Goal: Task Accomplishment & Management: Manage account settings

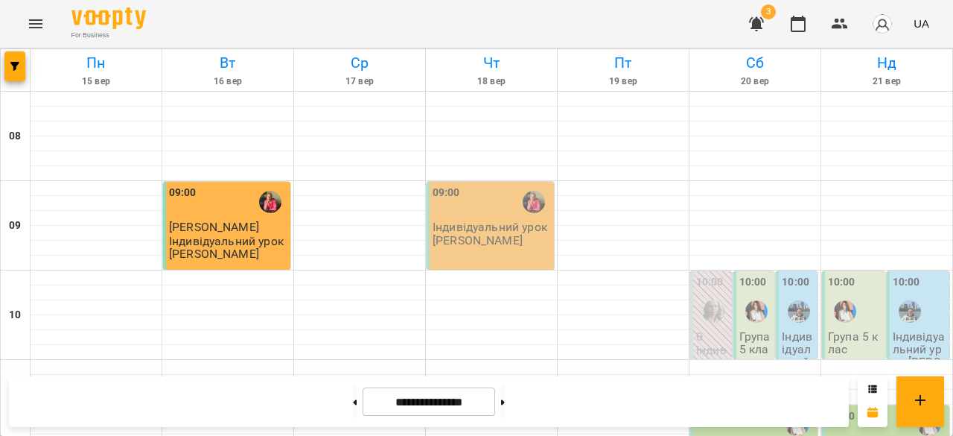
scroll to position [794, 0]
click at [842, 23] on icon "button" at bounding box center [840, 24] width 18 height 18
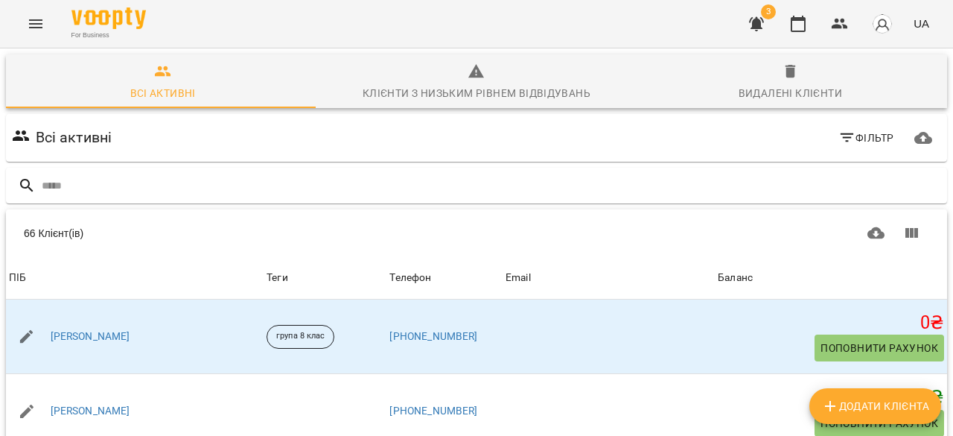
click at [865, 404] on span "Додати клієнта" at bounding box center [876, 406] width 108 height 18
select select "**"
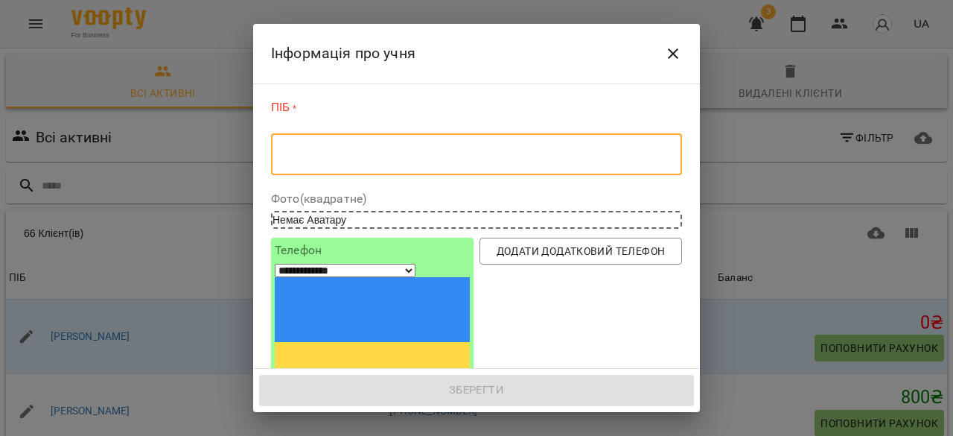
click at [358, 153] on textarea at bounding box center [477, 154] width 390 height 14
paste textarea "**********"
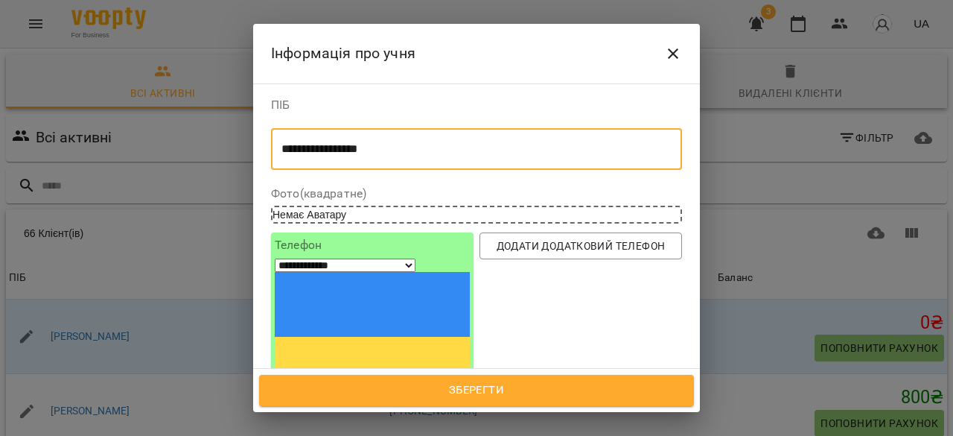
type textarea "**********"
click at [345, 401] on input "tel" at bounding box center [330, 410] width 110 height 19
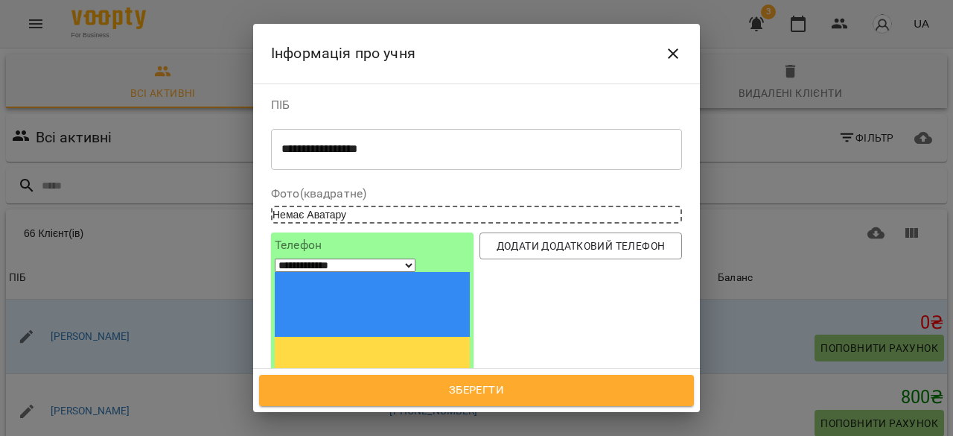
paste input "**********"
select select "**"
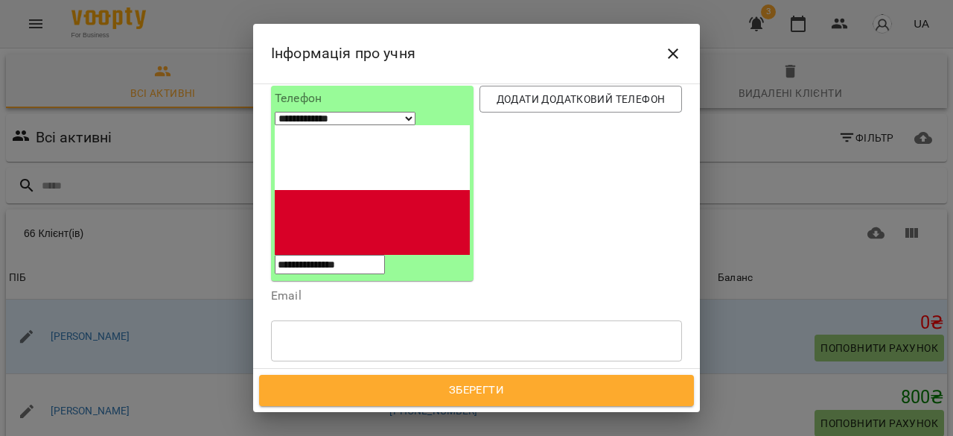
scroll to position [168, 0]
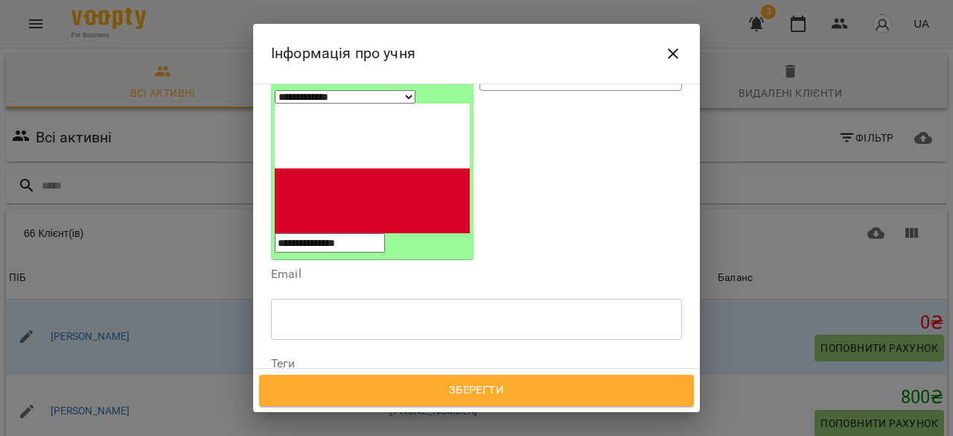
type input "**********"
click at [365, 377] on div "Надрукуйте або оберіть..." at bounding box center [463, 389] width 382 height 25
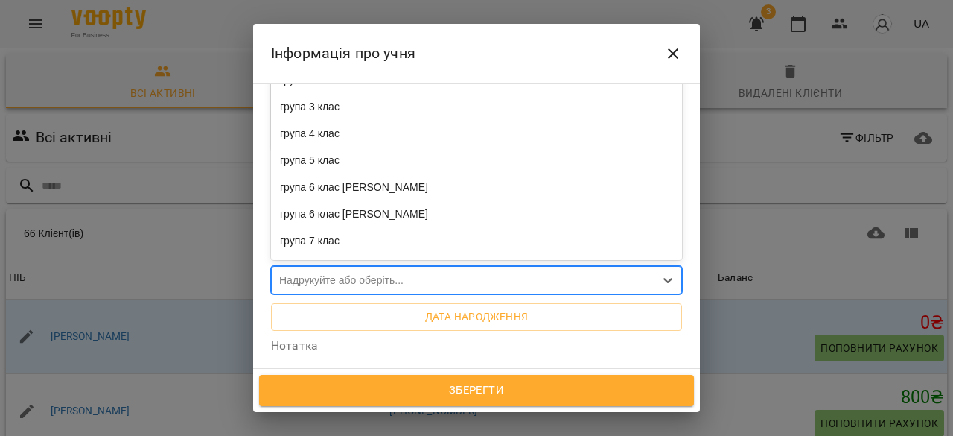
scroll to position [291, 0]
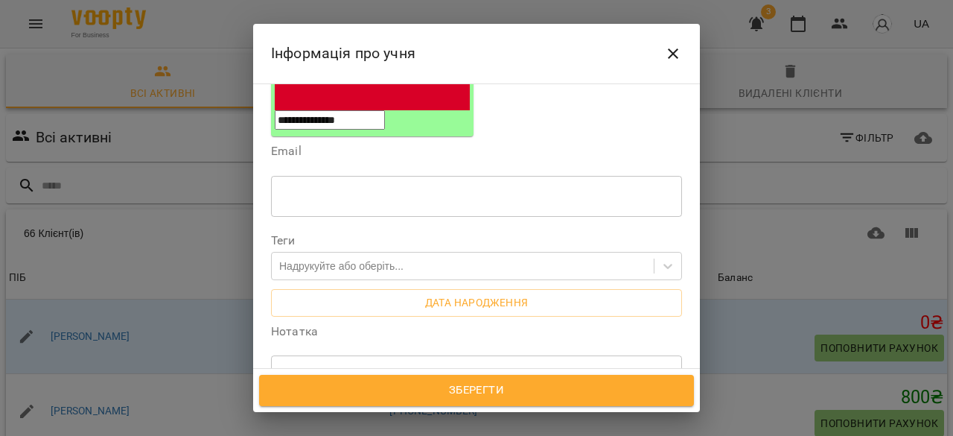
click at [322, 355] on div "* ​" at bounding box center [476, 376] width 411 height 42
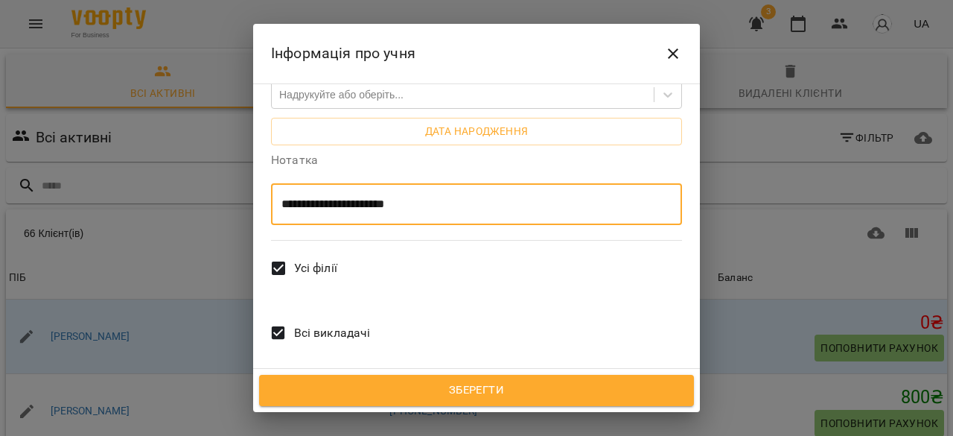
scroll to position [464, 0]
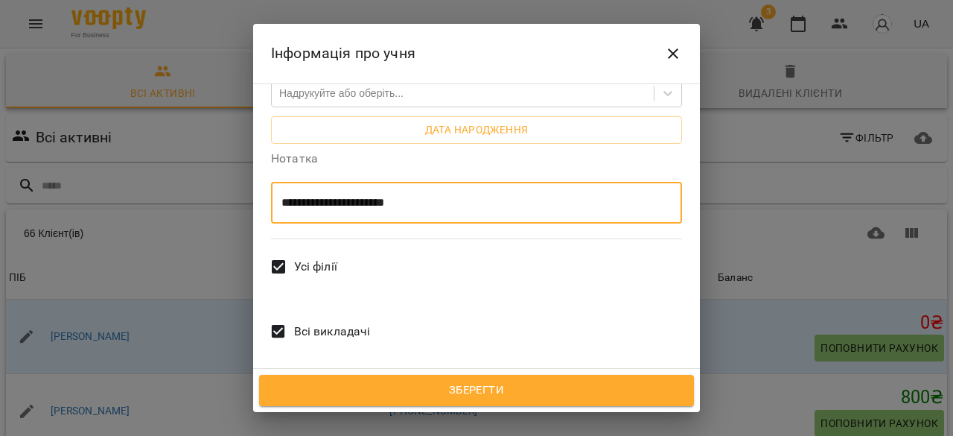
type textarea "**********"
click at [298, 323] on span "Всі викладачі" at bounding box center [332, 332] width 77 height 18
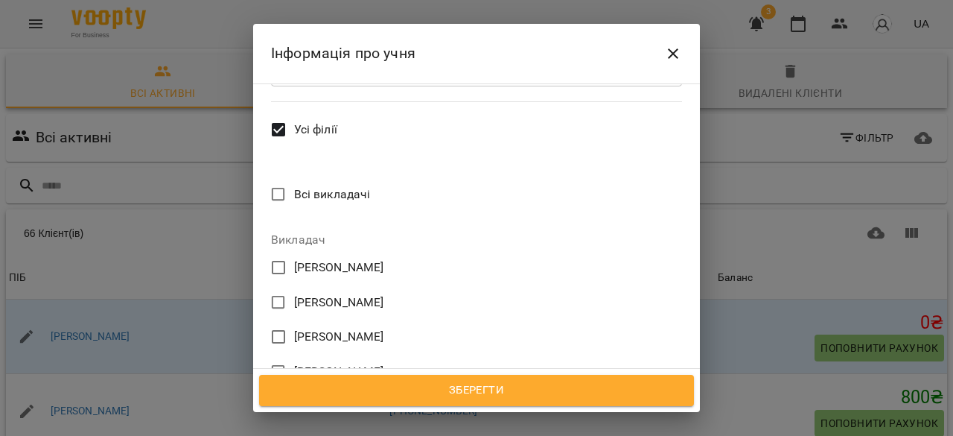
scroll to position [602, 0]
click at [349, 258] on span "[PERSON_NAME]" at bounding box center [339, 267] width 90 height 18
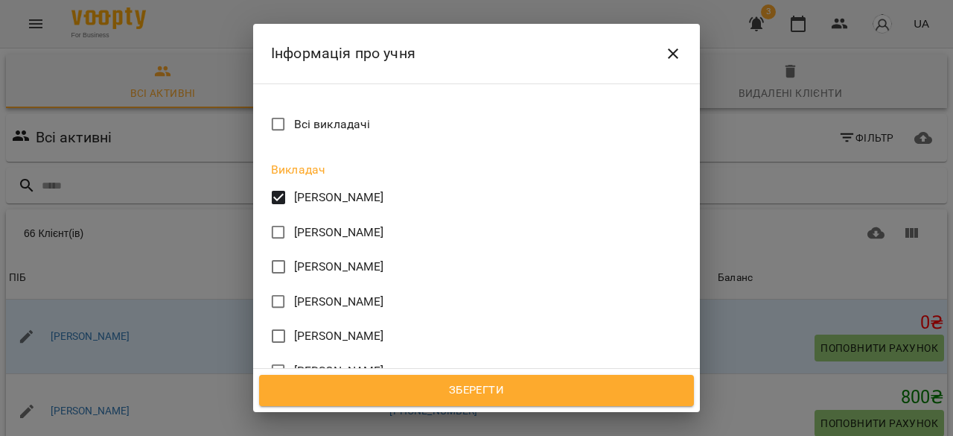
scroll to position [672, 0]
click at [454, 397] on span "Зберегти" at bounding box center [477, 390] width 402 height 19
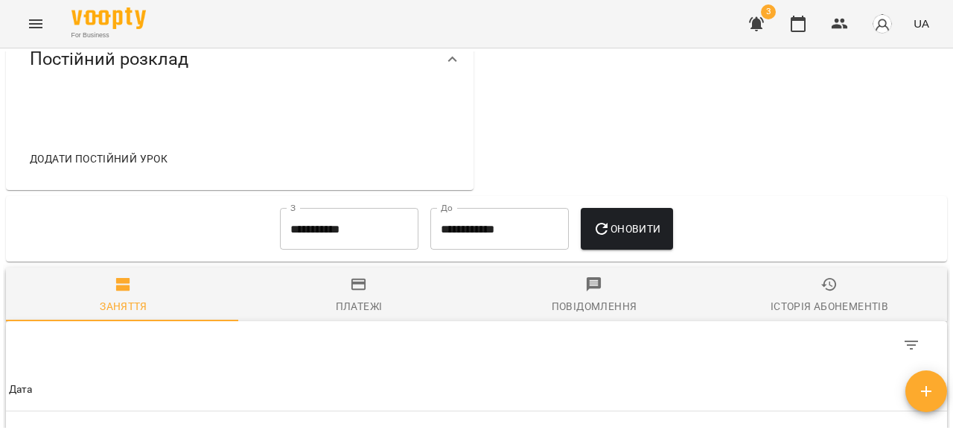
scroll to position [635, 0]
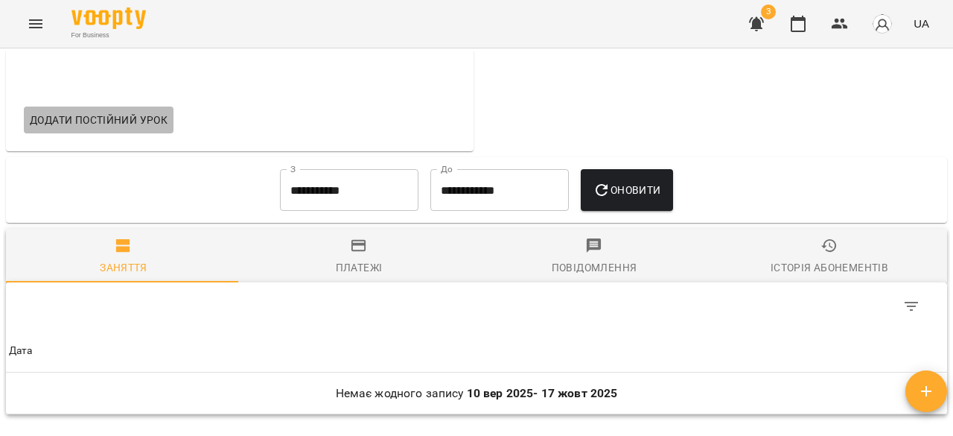
click at [81, 129] on span "Додати постійний урок" at bounding box center [99, 120] width 138 height 18
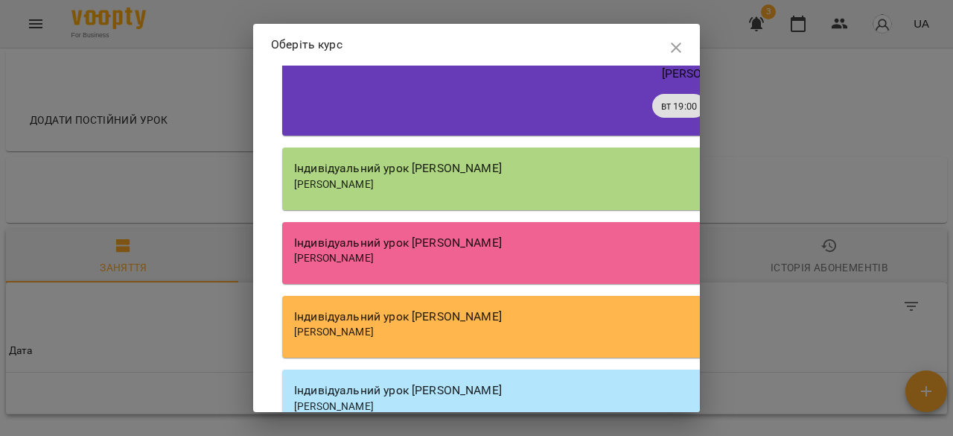
scroll to position [1331, 0]
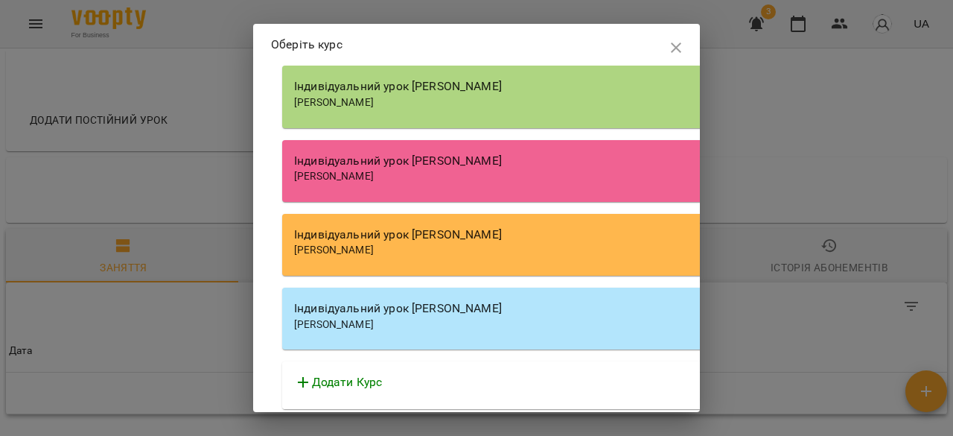
click at [473, 318] on div "[PERSON_NAME]" at bounding box center [706, 324] width 825 height 15
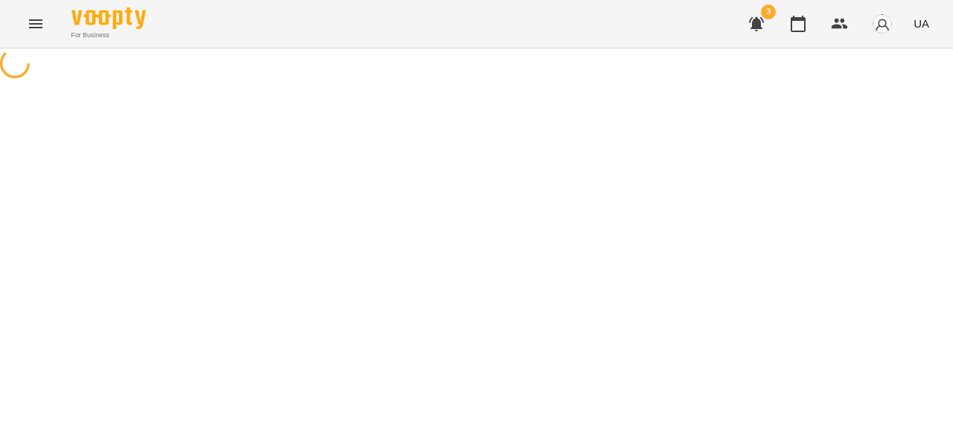
select select "**********"
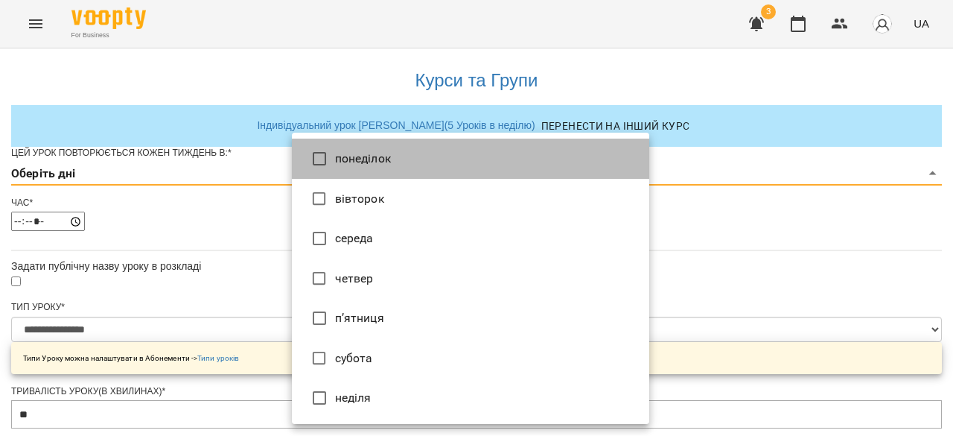
click at [371, 165] on li "понеділок" at bounding box center [471, 159] width 358 height 40
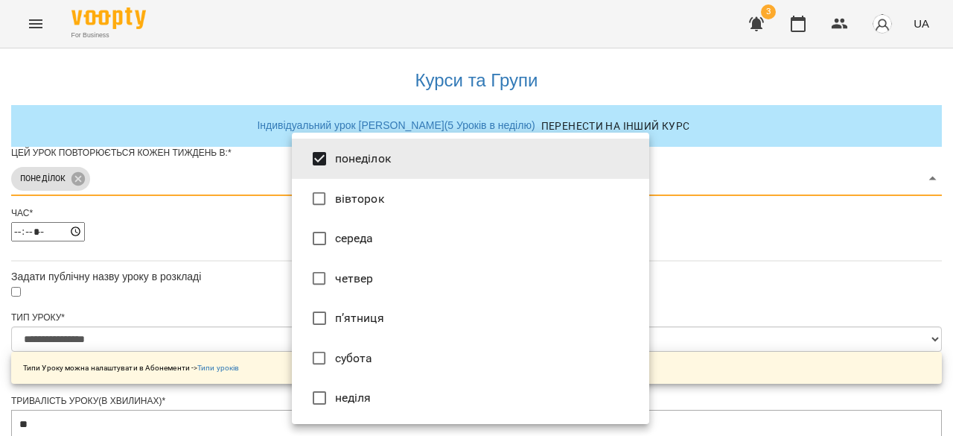
click at [370, 360] on li "субота" at bounding box center [471, 358] width 358 height 40
type input "***"
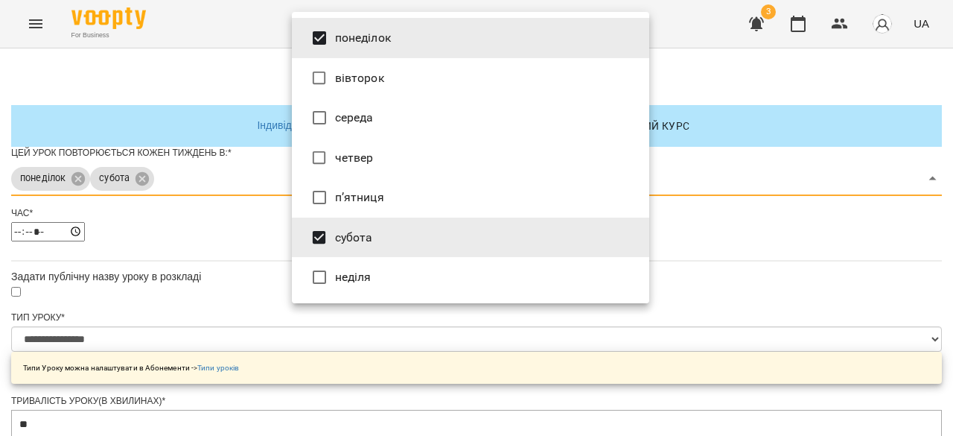
click at [817, 309] on div at bounding box center [476, 218] width 953 height 436
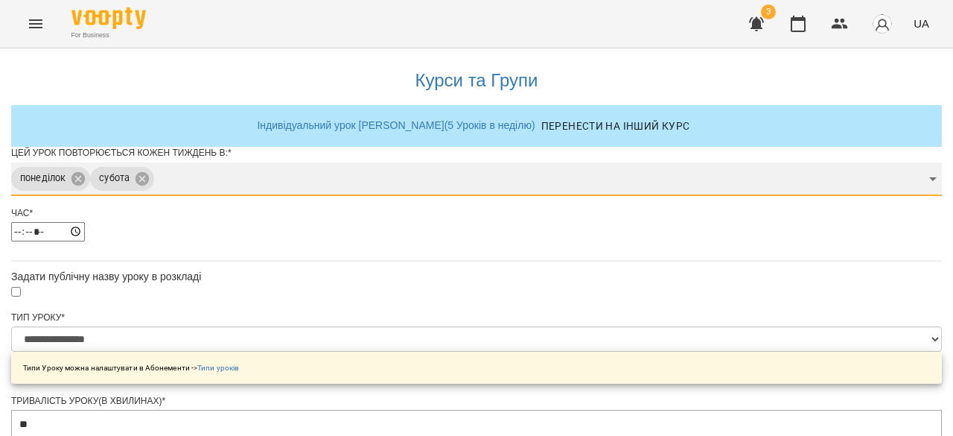
scroll to position [37, 0]
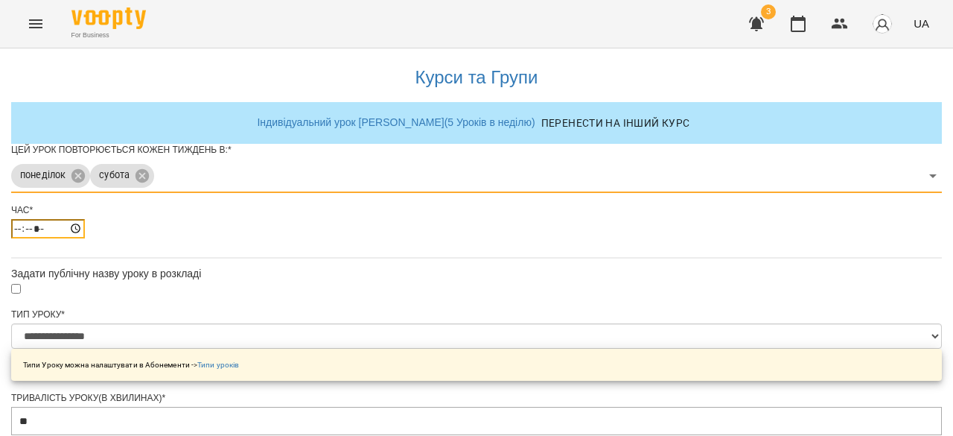
click at [85, 227] on input "*****" at bounding box center [48, 228] width 74 height 19
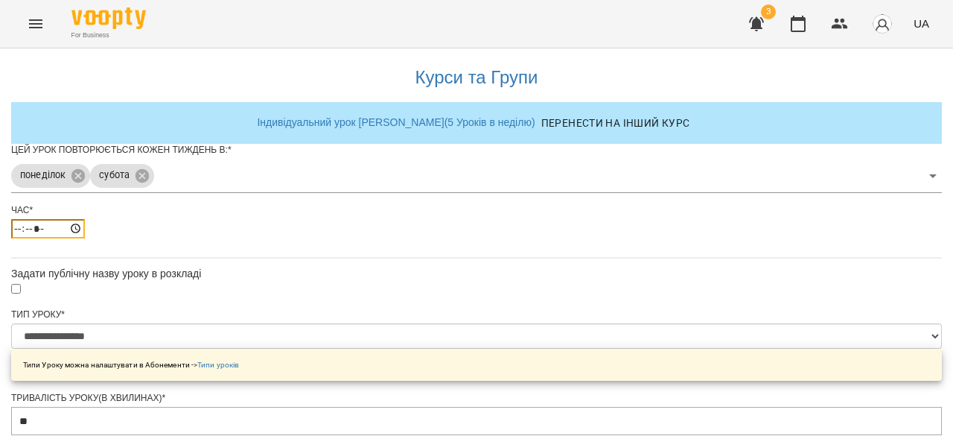
type input "*****"
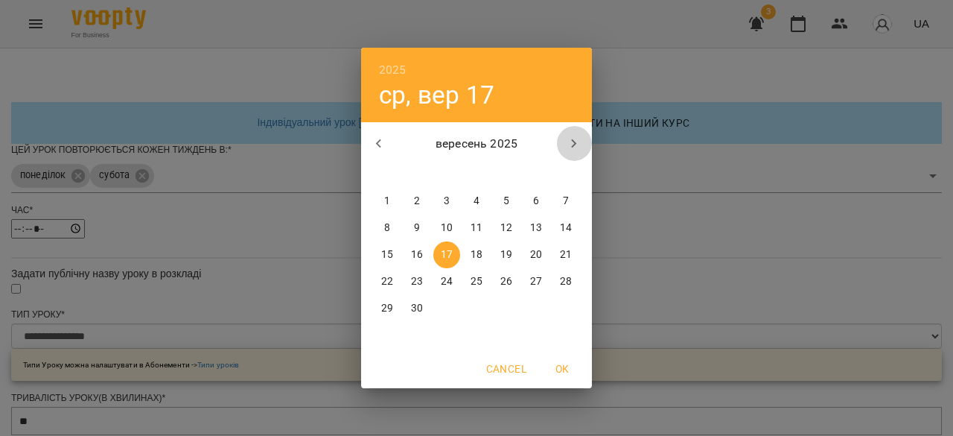
click at [565, 147] on button "button" at bounding box center [574, 144] width 36 height 36
click at [571, 144] on icon "button" at bounding box center [574, 144] width 18 height 18
click at [568, 144] on icon "button" at bounding box center [574, 144] width 18 height 18
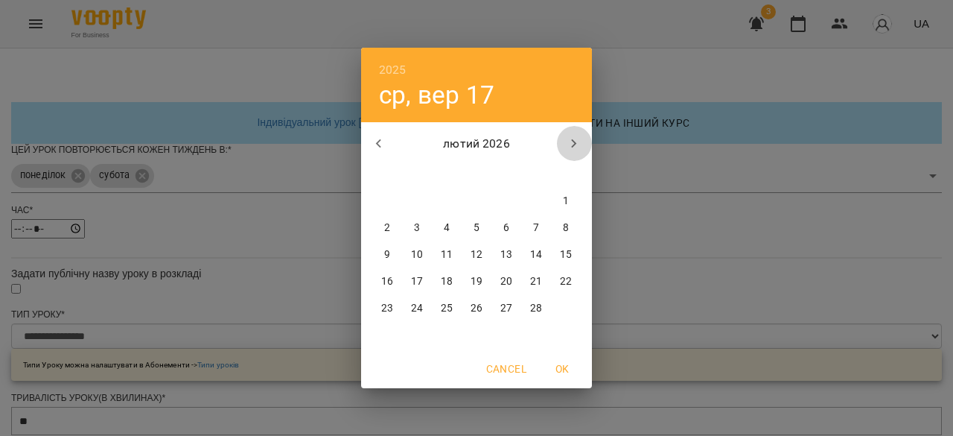
click at [568, 144] on icon "button" at bounding box center [574, 144] width 18 height 18
click at [389, 196] on p "1" at bounding box center [387, 201] width 6 height 15
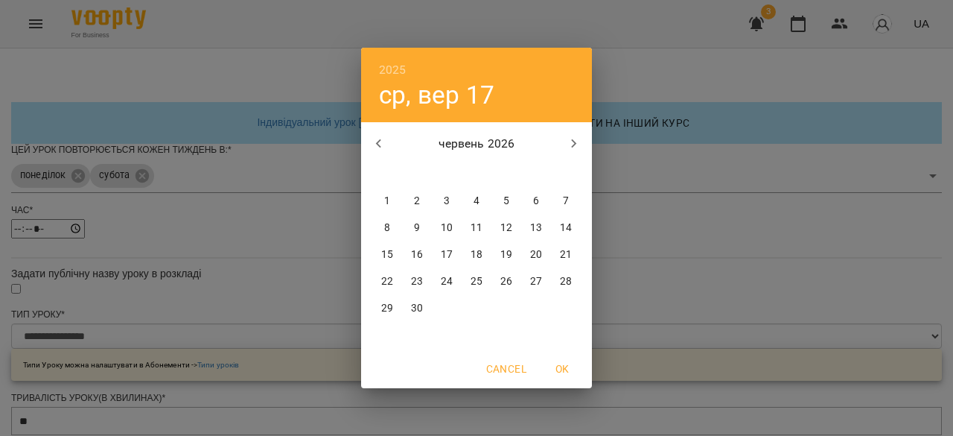
type input "**********"
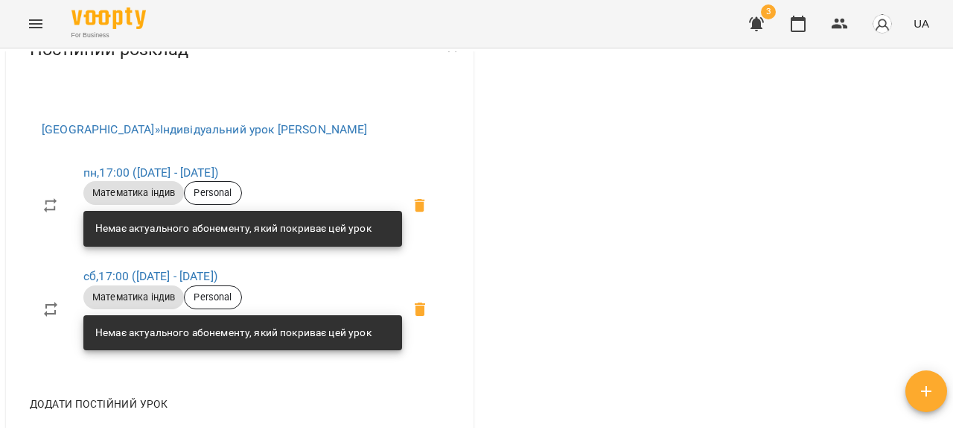
scroll to position [606, 0]
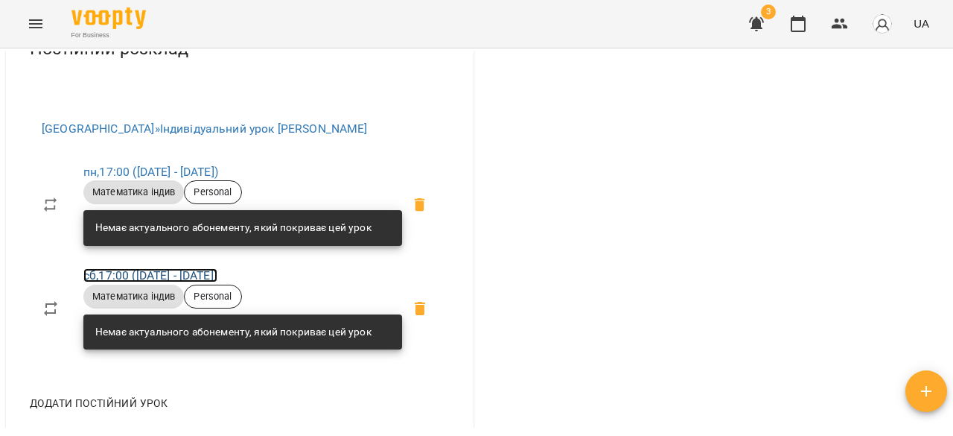
click at [135, 282] on link "сб , 17:00 ([DATE] - [DATE])" at bounding box center [150, 275] width 134 height 14
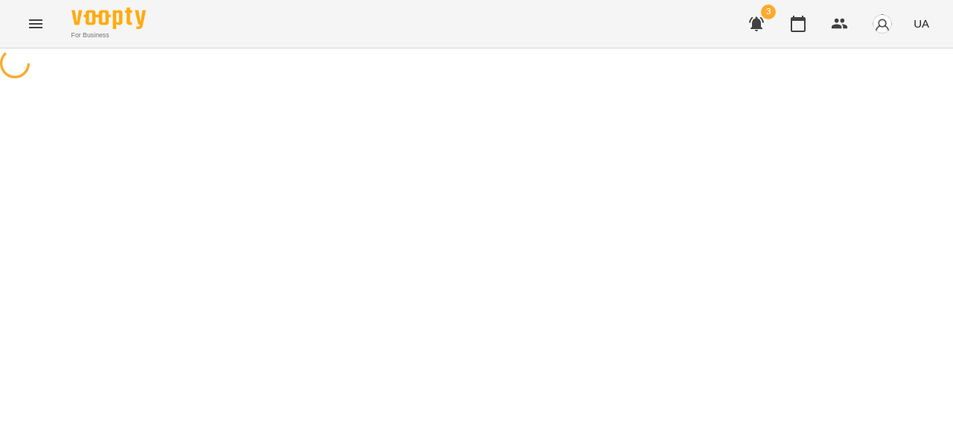
select select "*"
select select "**********"
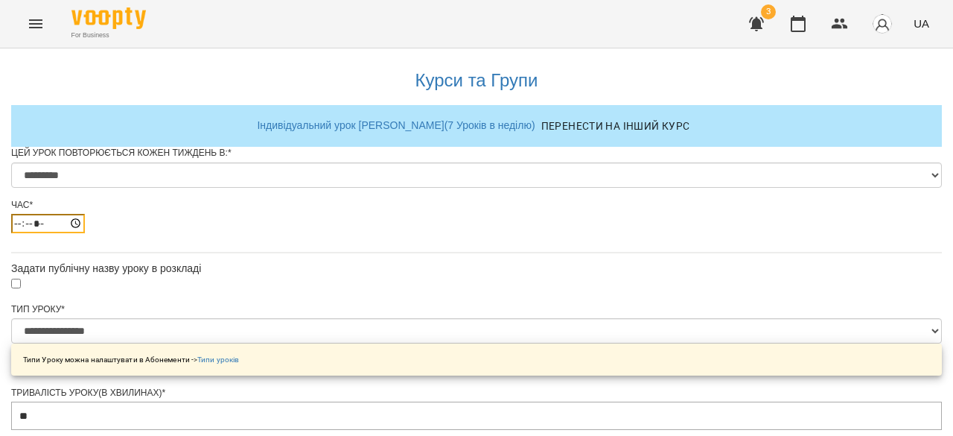
click at [85, 233] on input "*****" at bounding box center [48, 223] width 74 height 19
type input "*****"
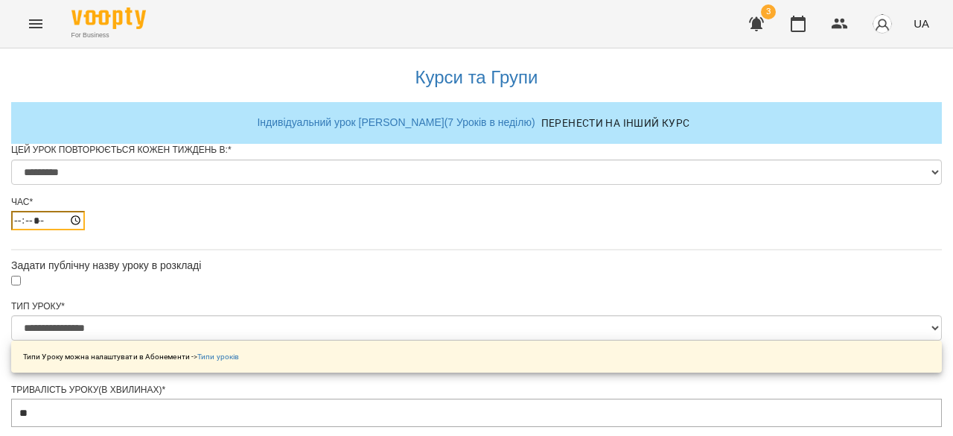
scroll to position [824, 0]
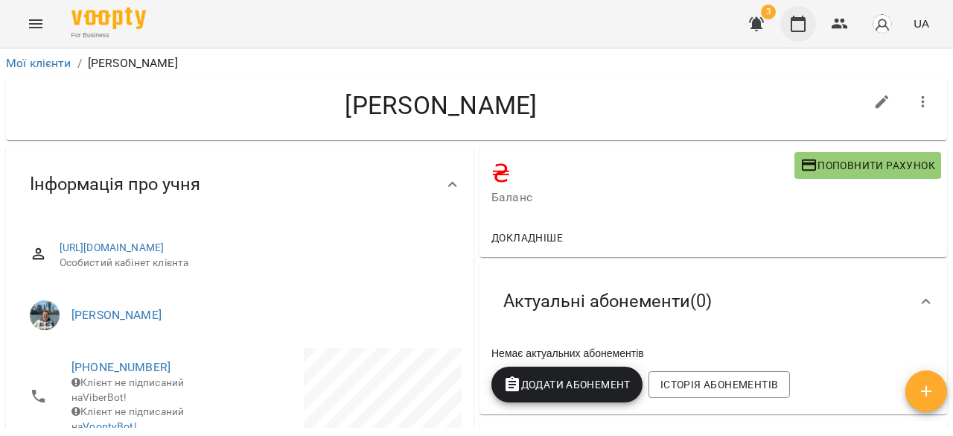
click at [801, 25] on icon "button" at bounding box center [799, 24] width 18 height 18
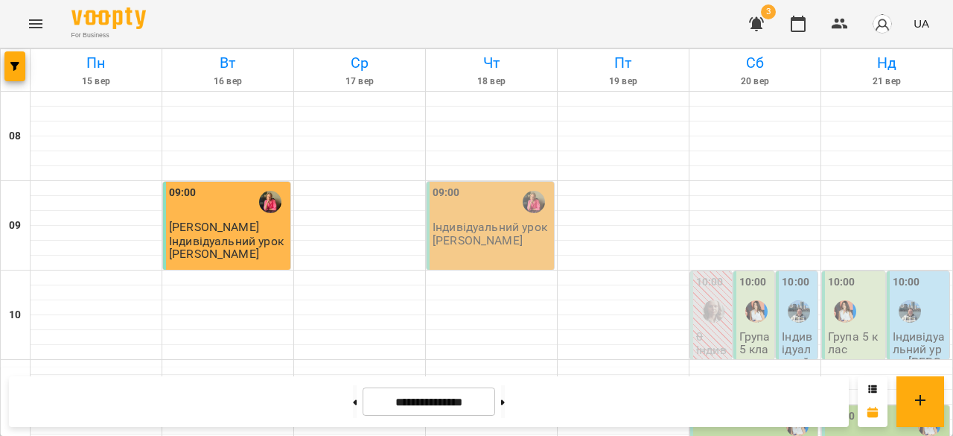
scroll to position [820, 0]
click at [505, 394] on button at bounding box center [503, 401] width 4 height 33
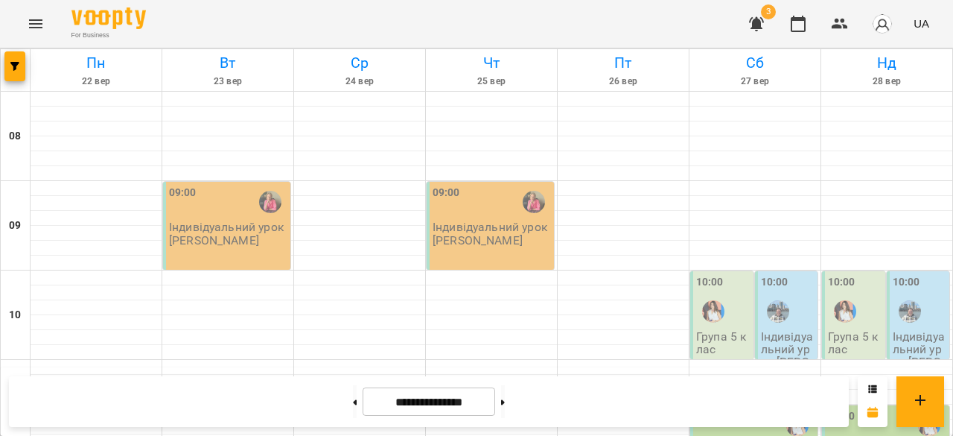
scroll to position [36, 0]
click at [353, 407] on button at bounding box center [355, 401] width 4 height 33
type input "**********"
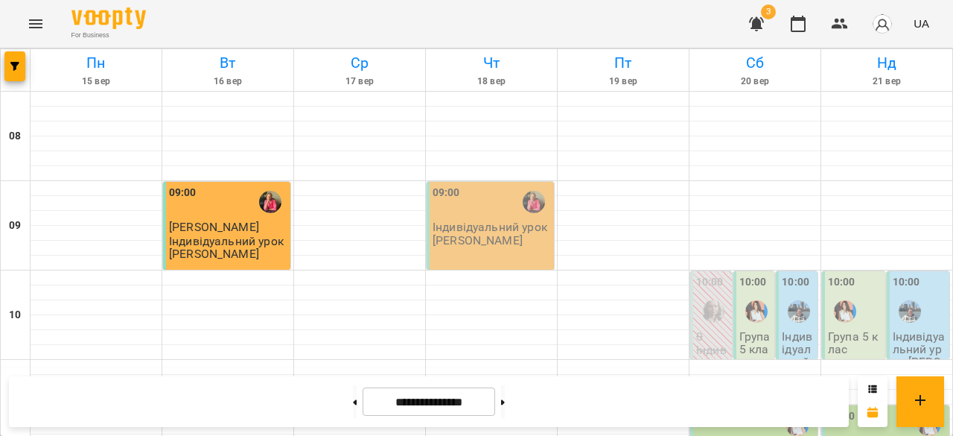
scroll to position [946, 0]
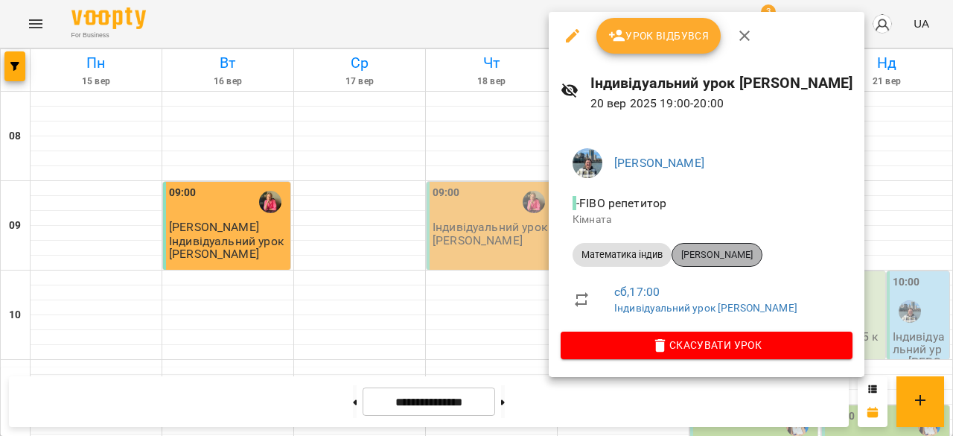
click at [733, 250] on span "[PERSON_NAME]" at bounding box center [717, 254] width 89 height 13
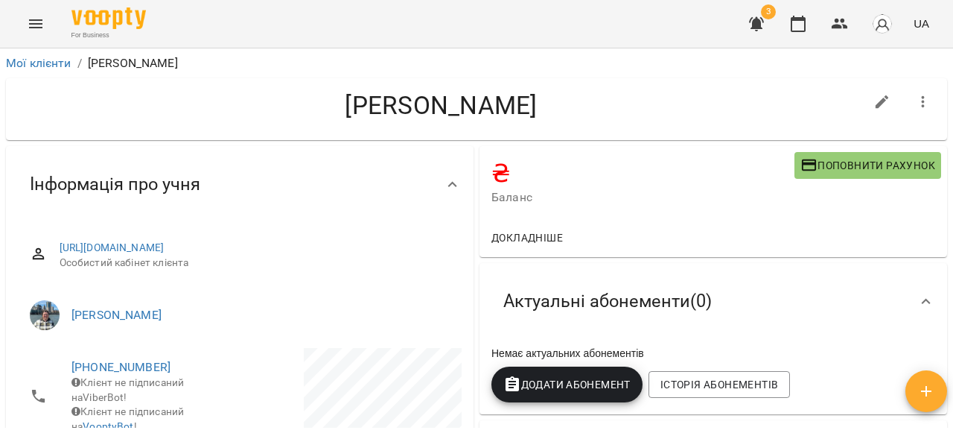
drag, startPoint x: 121, startPoint y: 262, endPoint x: 18, endPoint y: 238, distance: 105.7
click at [18, 238] on div "[URL][DOMAIN_NAME] Особистий кабінет клієнта" at bounding box center [240, 255] width 444 height 53
copy link "[URL][DOMAIN_NAME]"
click at [675, 90] on h4 "[PERSON_NAME]" at bounding box center [441, 105] width 847 height 31
click at [794, 23] on icon "button" at bounding box center [799, 24] width 18 height 18
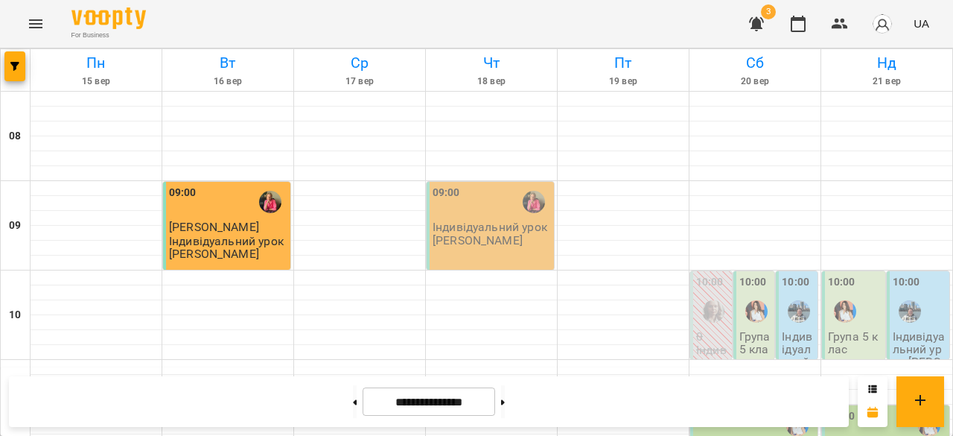
scroll to position [942, 0]
click at [505, 403] on button at bounding box center [503, 401] width 4 height 33
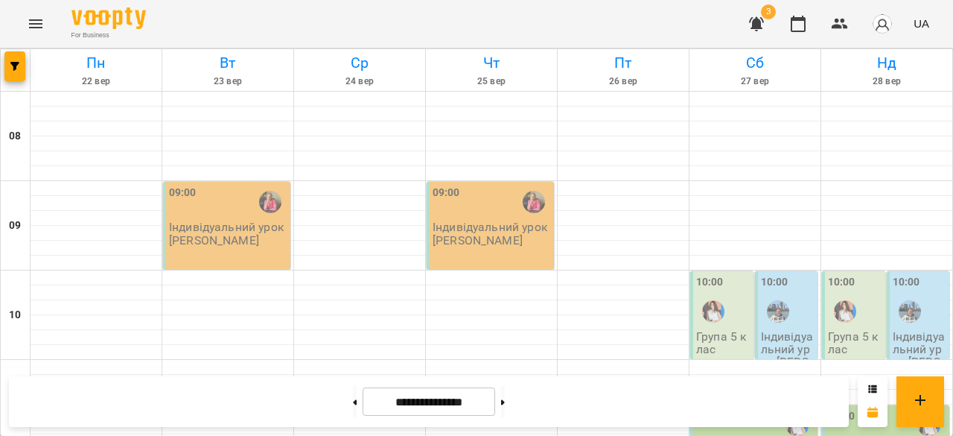
scroll to position [941, 0]
click at [353, 407] on button at bounding box center [355, 401] width 4 height 33
type input "**********"
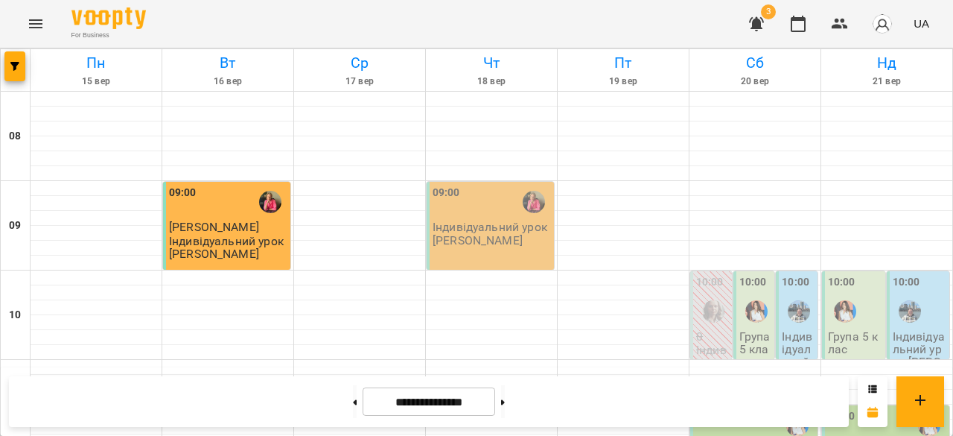
scroll to position [705, 0]
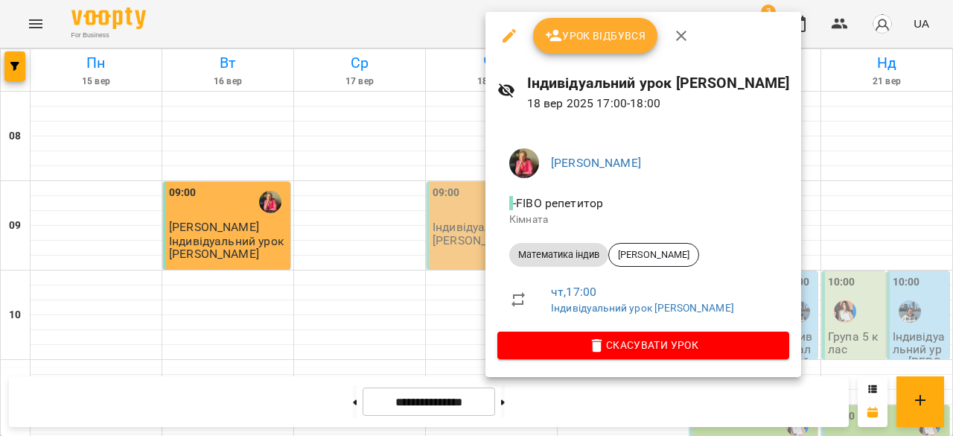
click at [419, 150] on div at bounding box center [476, 218] width 953 height 436
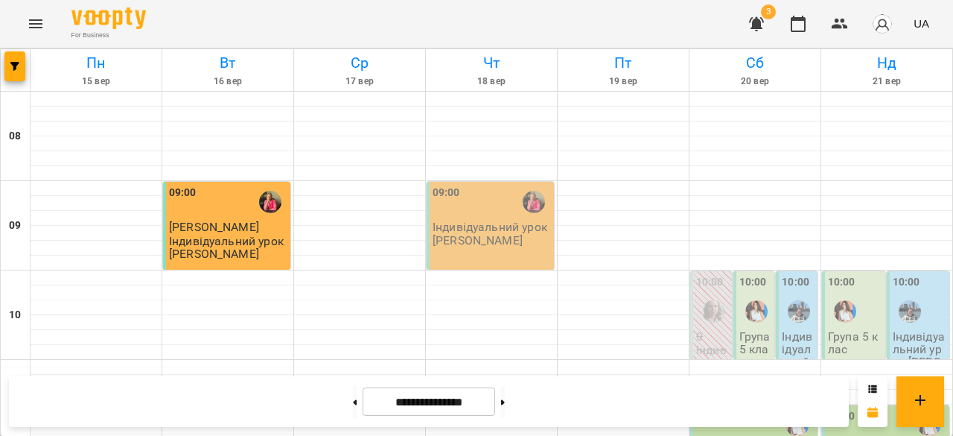
scroll to position [937, 0]
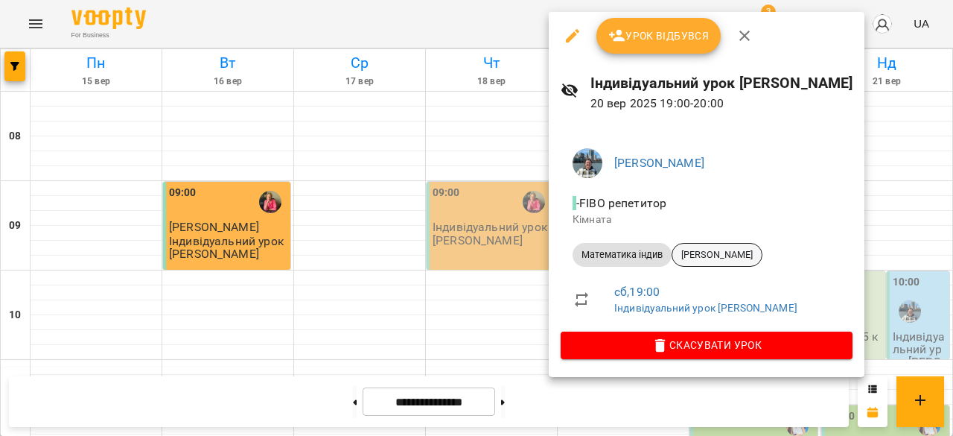
click at [727, 253] on span "[PERSON_NAME]" at bounding box center [717, 254] width 89 height 13
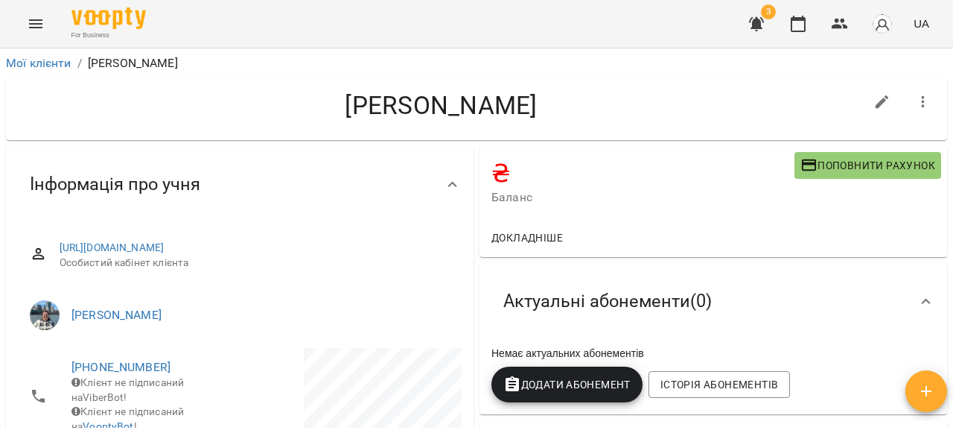
click at [802, 170] on icon "button" at bounding box center [809, 165] width 15 height 12
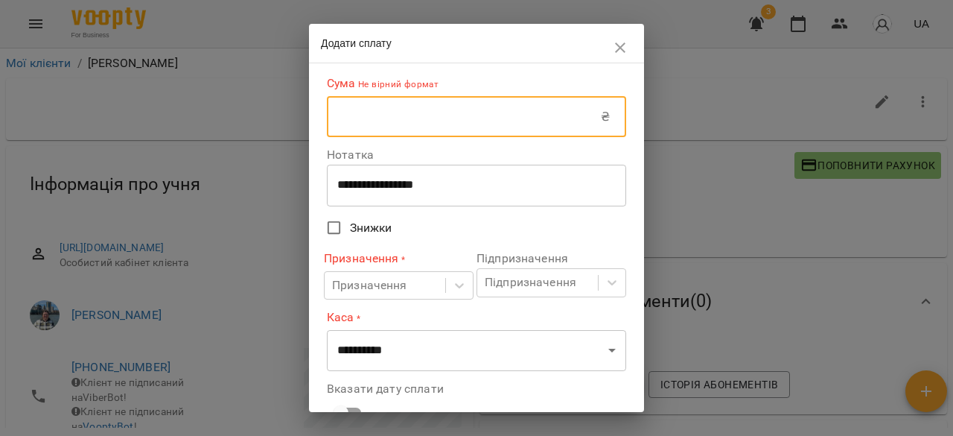
click at [408, 104] on input "text" at bounding box center [464, 117] width 274 height 42
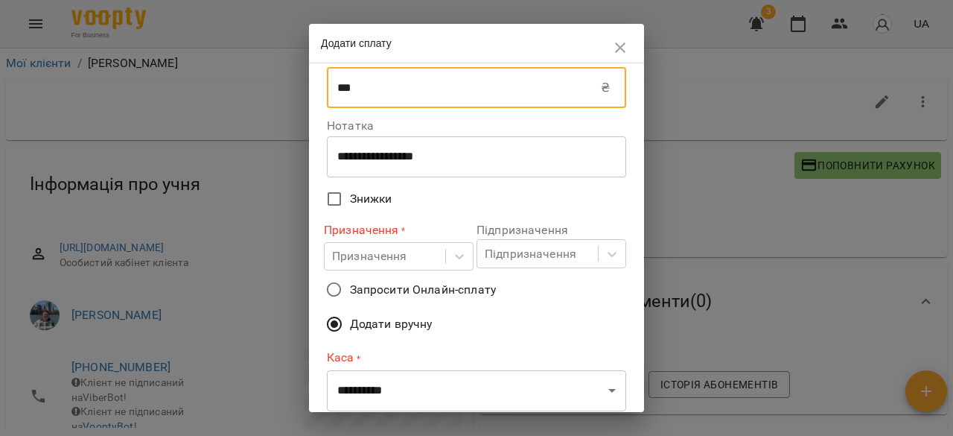
type input "***"
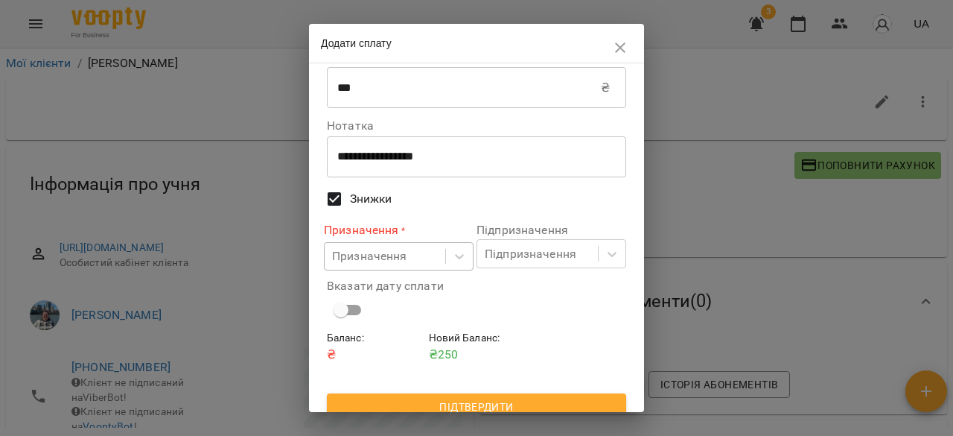
scroll to position [39, 0]
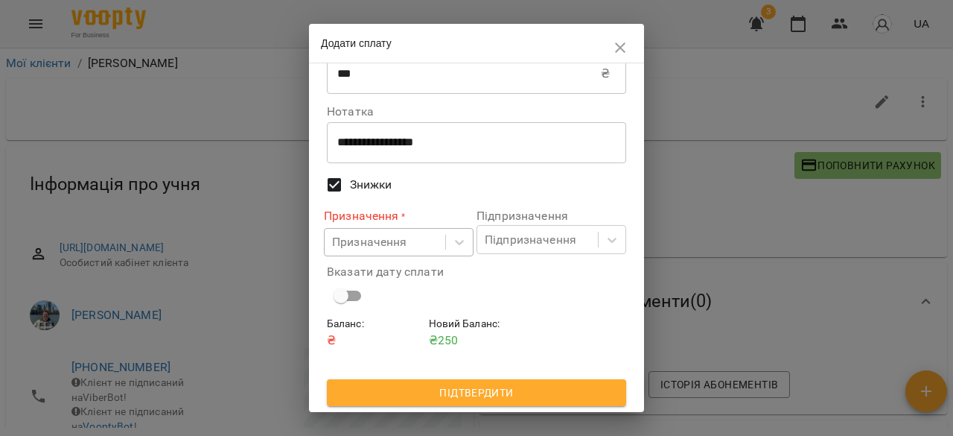
click at [423, 235] on div "Призначення" at bounding box center [385, 243] width 121 height 28
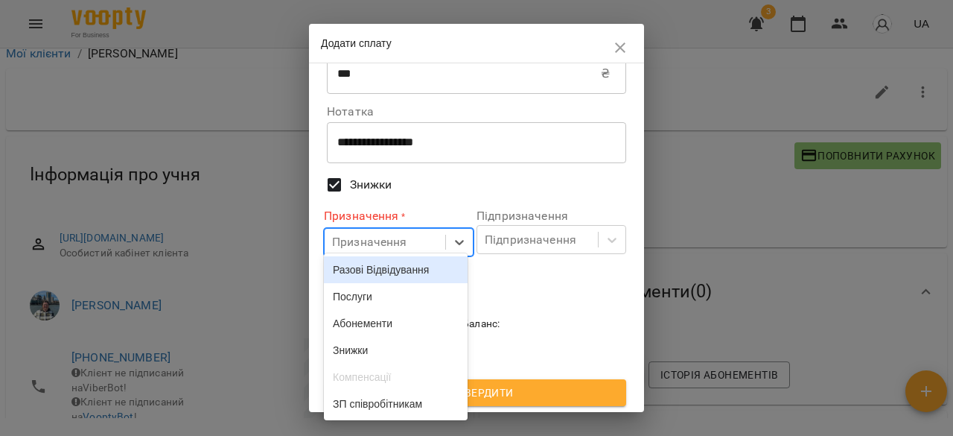
scroll to position [13, 0]
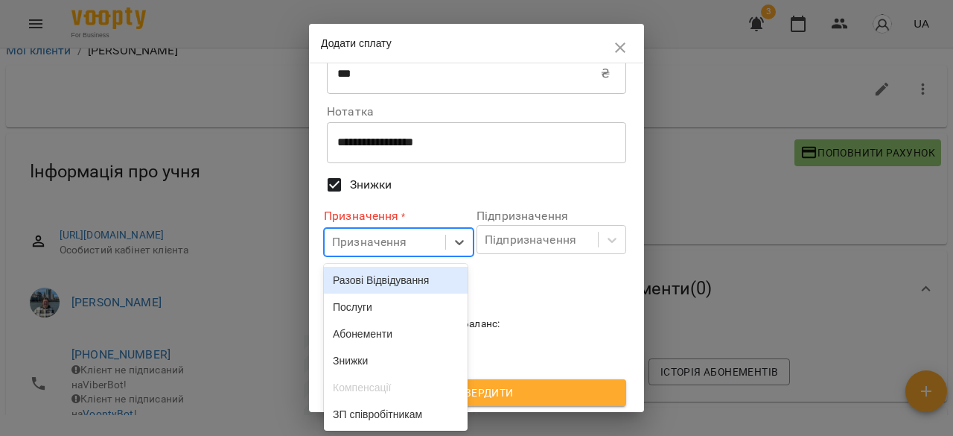
click at [408, 279] on div "Разові Відвідування" at bounding box center [396, 280] width 144 height 27
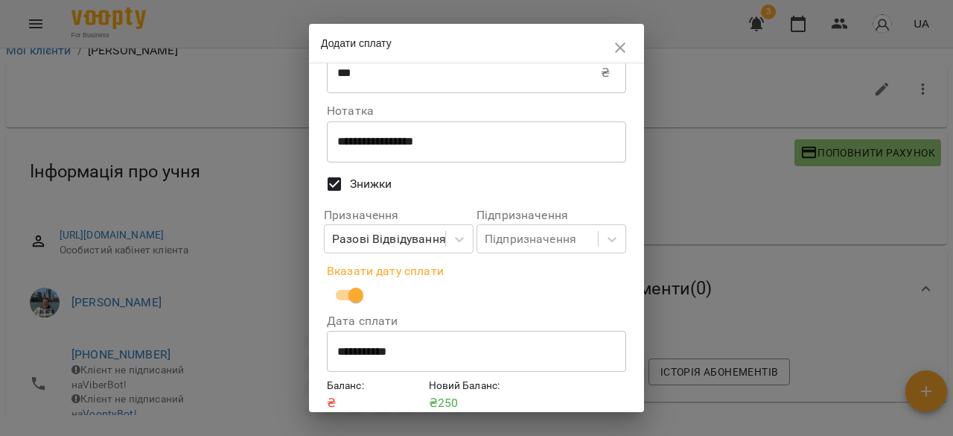
scroll to position [101, 0]
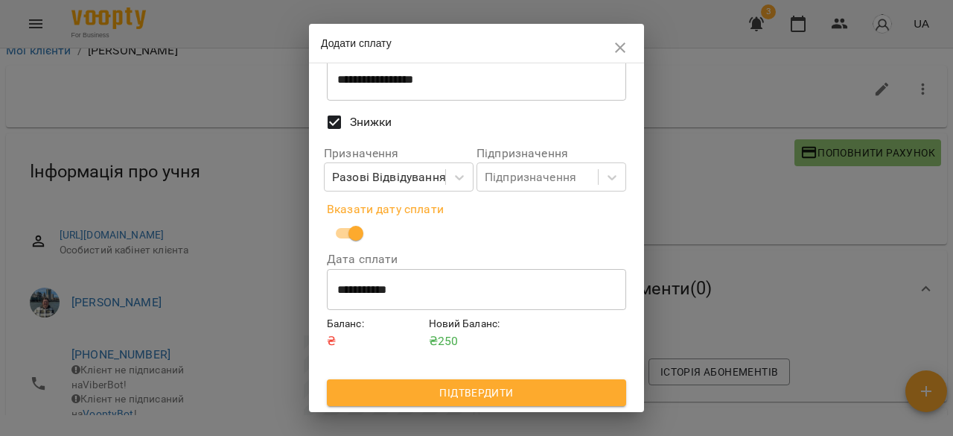
click at [472, 389] on span "Підтвердити" at bounding box center [477, 393] width 276 height 18
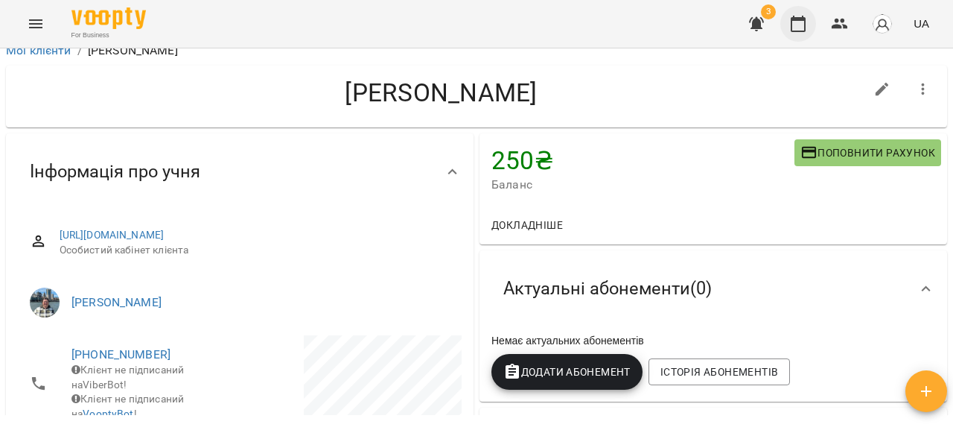
click at [797, 31] on icon "button" at bounding box center [798, 24] width 15 height 16
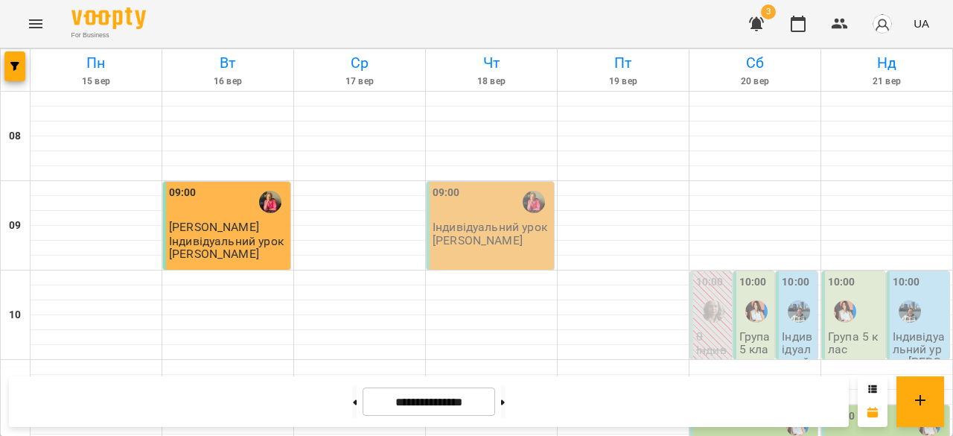
scroll to position [755, 0]
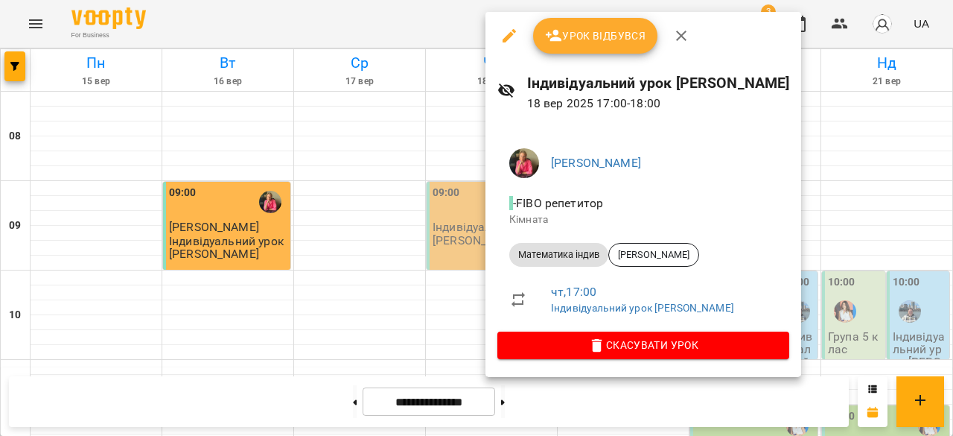
click at [691, 242] on li "Математика індив [PERSON_NAME]" at bounding box center [644, 255] width 292 height 36
click at [673, 255] on span "[PERSON_NAME]" at bounding box center [653, 254] width 89 height 13
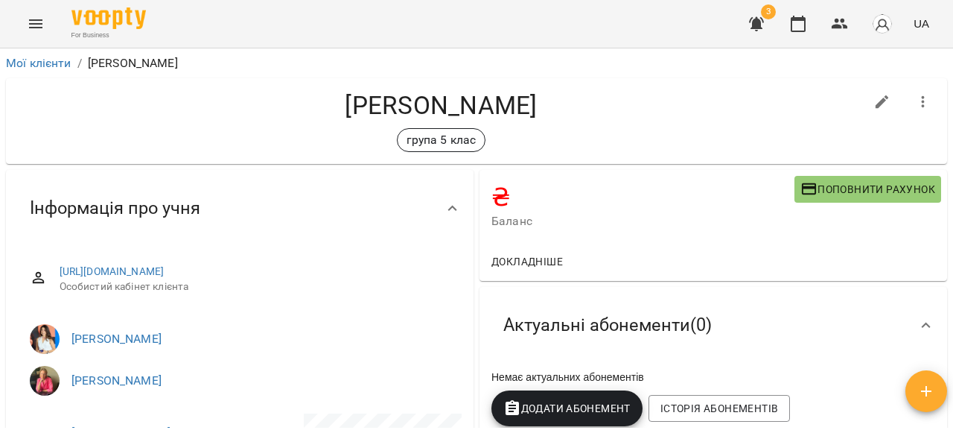
click at [846, 177] on button "Поповнити рахунок" at bounding box center [868, 189] width 147 height 27
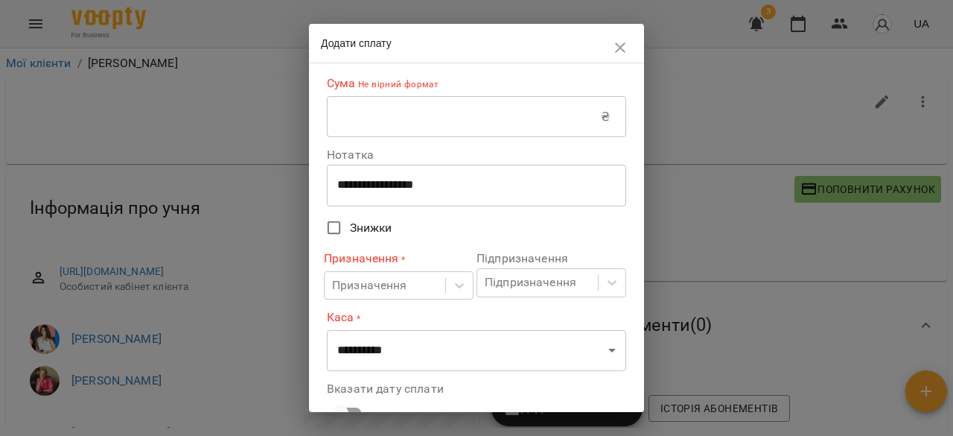
click at [405, 121] on input "text" at bounding box center [464, 117] width 274 height 42
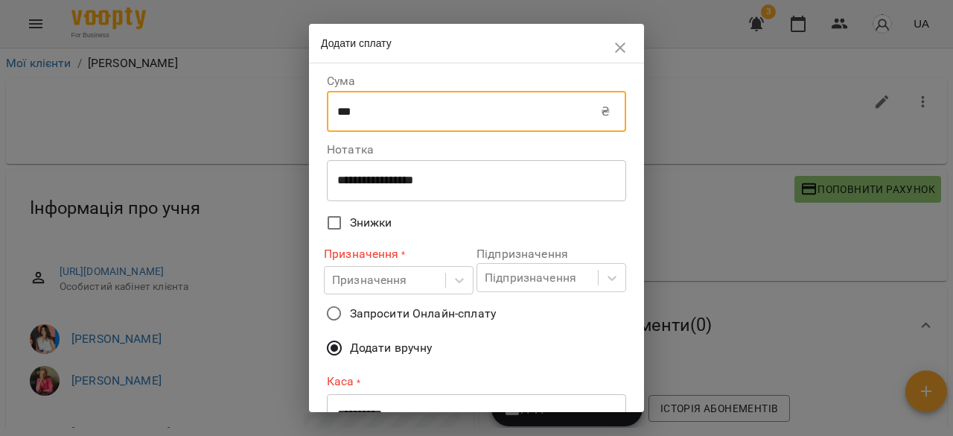
type input "***"
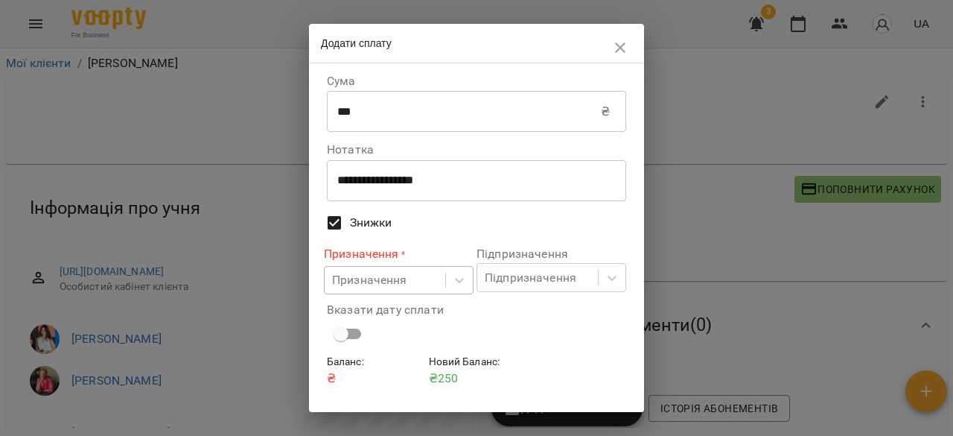
scroll to position [39, 0]
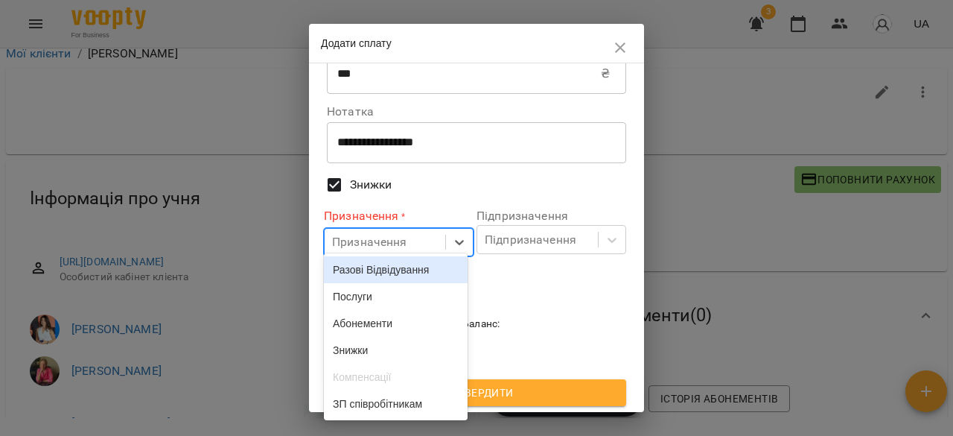
click at [408, 236] on div "Призначення" at bounding box center [385, 243] width 121 height 28
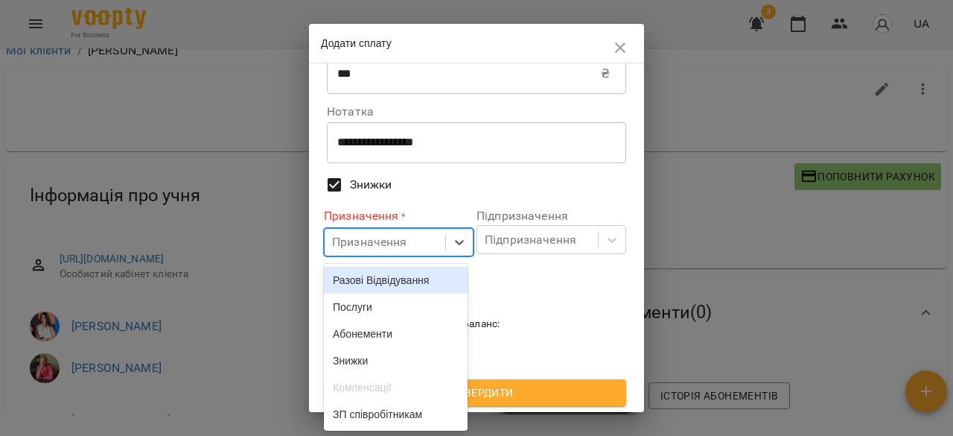
click at [413, 279] on div "Разові Відвідування" at bounding box center [396, 280] width 144 height 27
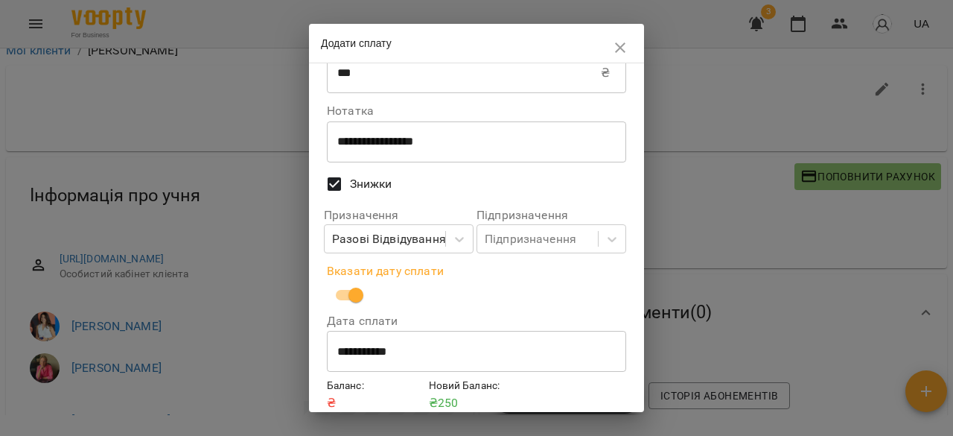
scroll to position [101, 0]
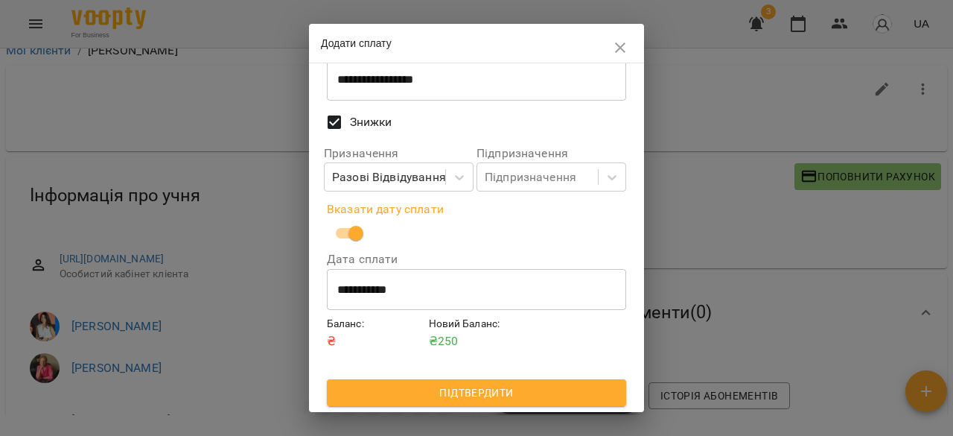
click at [469, 392] on span "Підтвердити" at bounding box center [477, 393] width 276 height 18
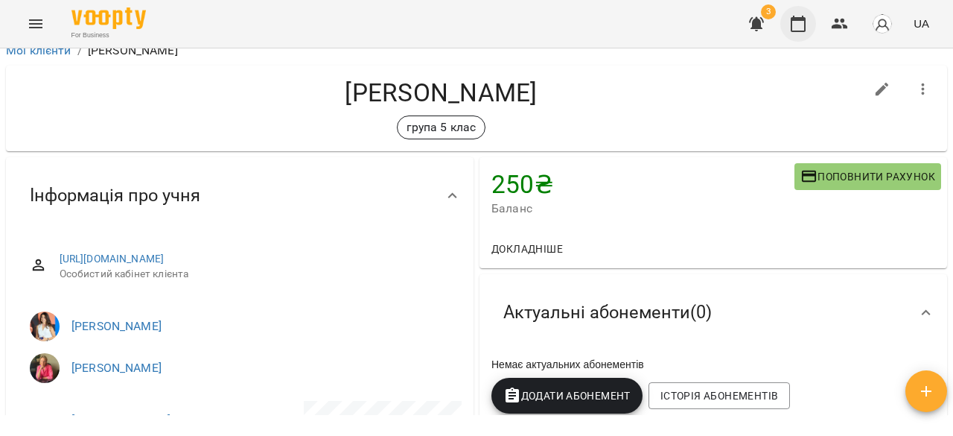
click at [796, 20] on icon "button" at bounding box center [798, 24] width 15 height 16
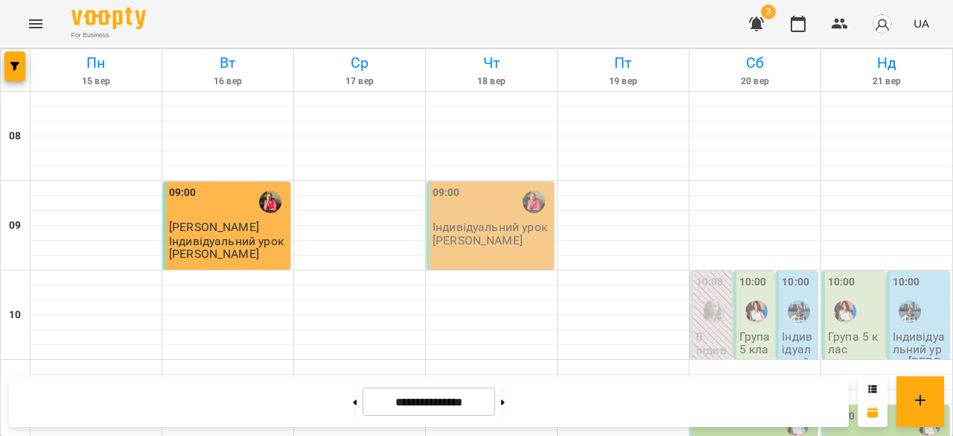
scroll to position [930, 0]
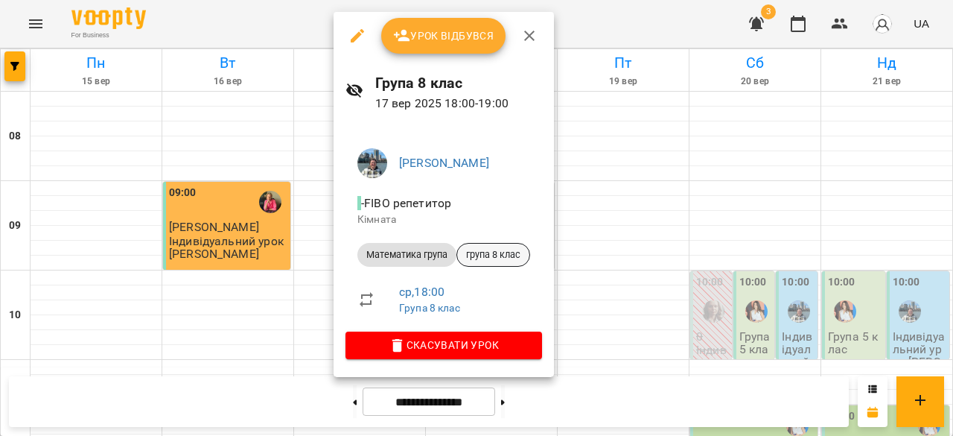
click at [475, 263] on div "група 8 клас" at bounding box center [494, 255] width 74 height 24
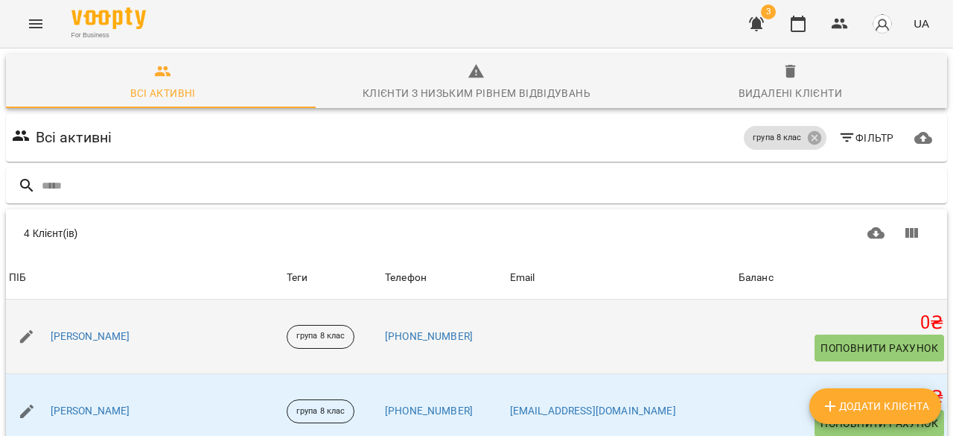
scroll to position [194, 0]
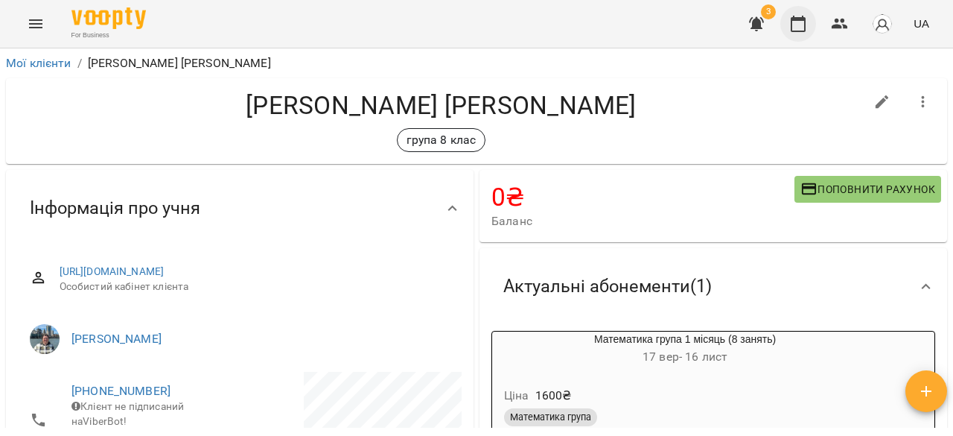
click at [797, 29] on icon "button" at bounding box center [799, 24] width 18 height 18
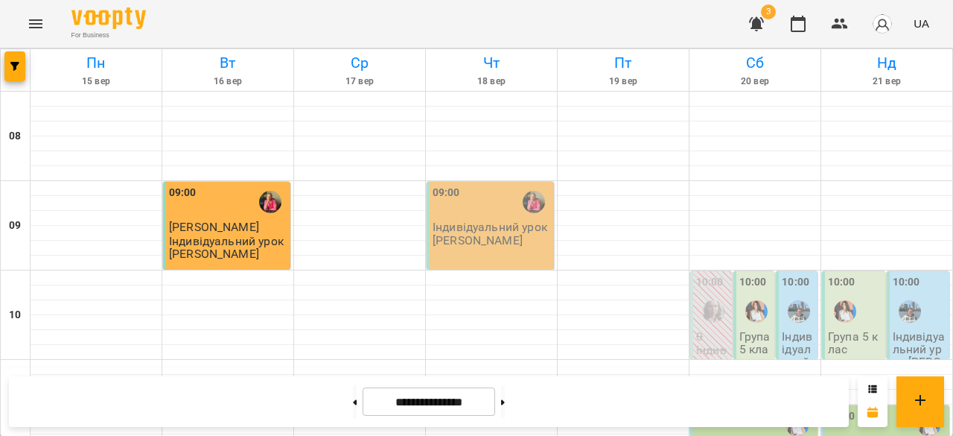
scroll to position [817, 0]
